Goal: Task Accomplishment & Management: Manage account settings

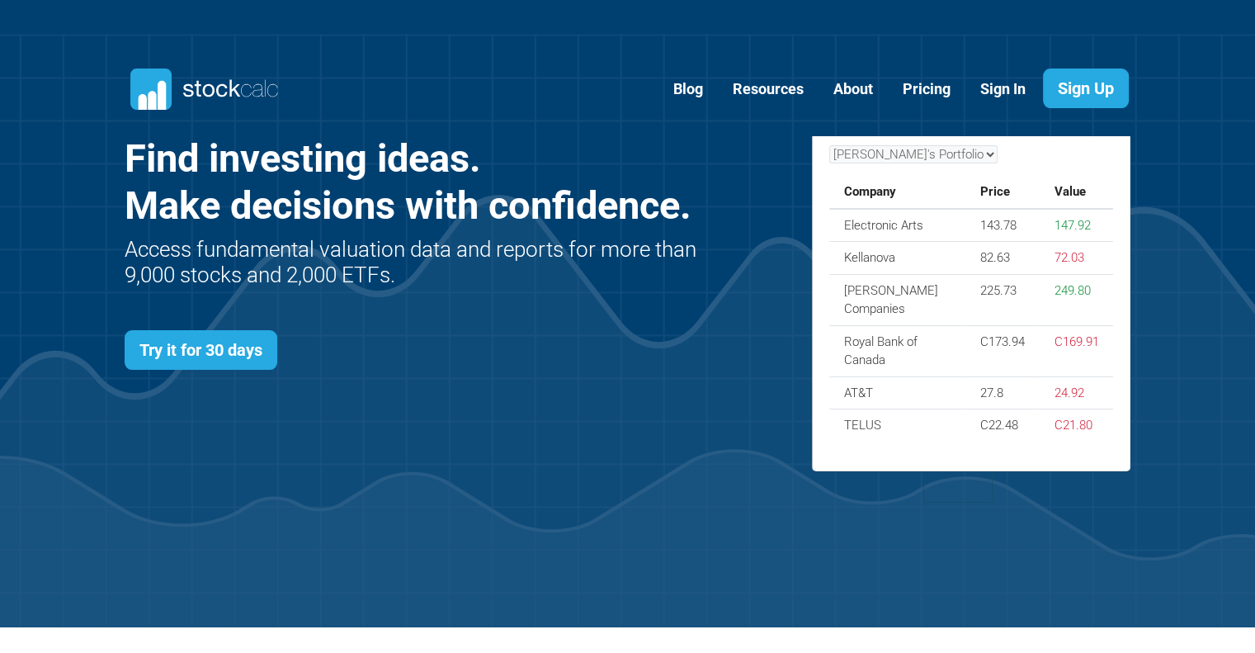
scroll to position [717, 1056]
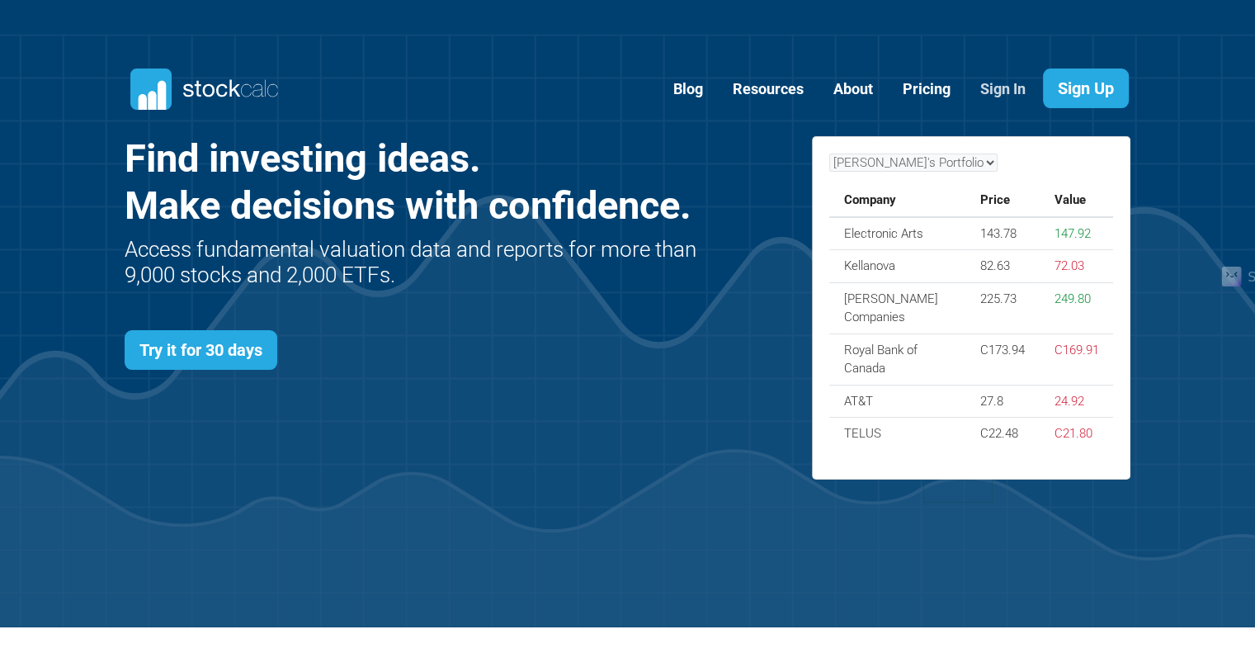
click at [1003, 88] on link "Sign In" at bounding box center [1003, 89] width 70 height 40
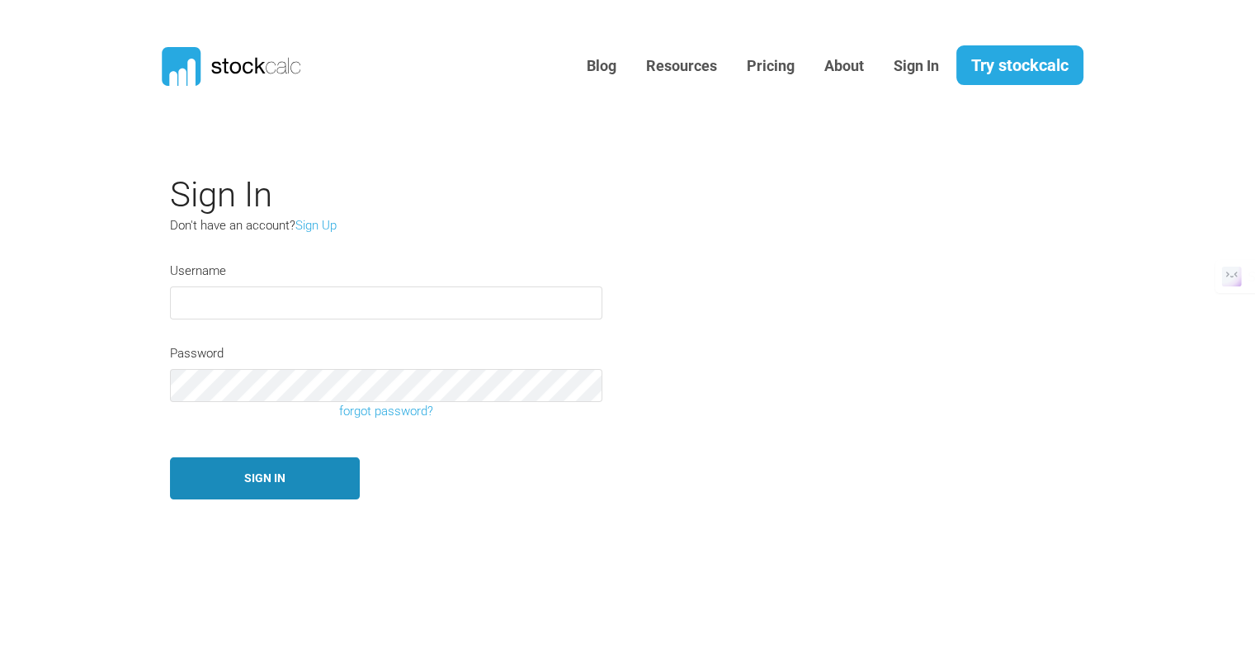
type input "Altava"
click at [243, 474] on button "Sign In" at bounding box center [265, 478] width 190 height 42
